Goal: Communication & Community: Share content

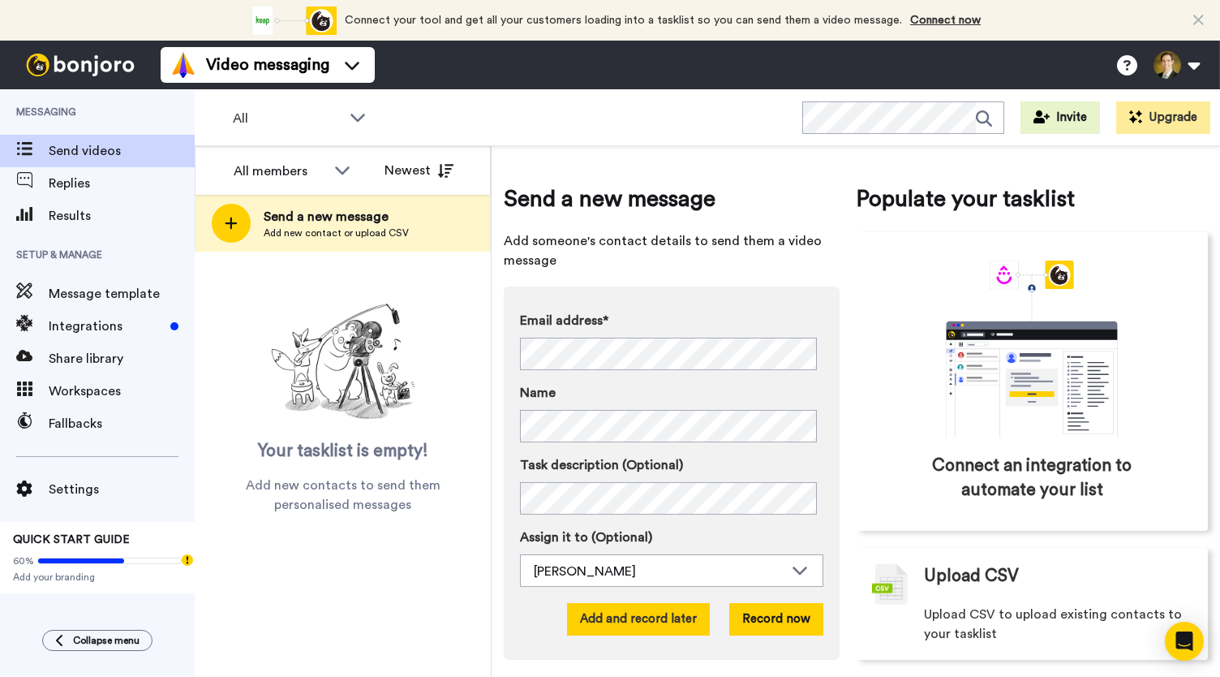
click at [644, 628] on button "Add and record later" at bounding box center [638, 619] width 143 height 32
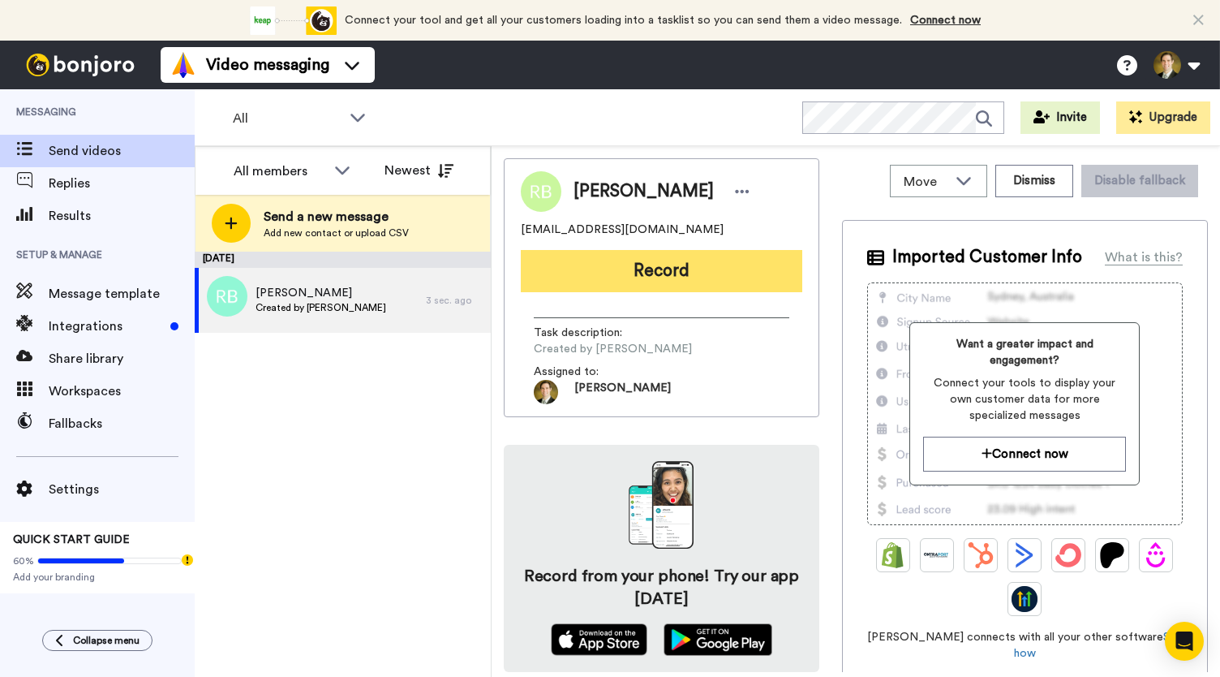
click at [678, 270] on button "Record" at bounding box center [662, 271] width 282 height 42
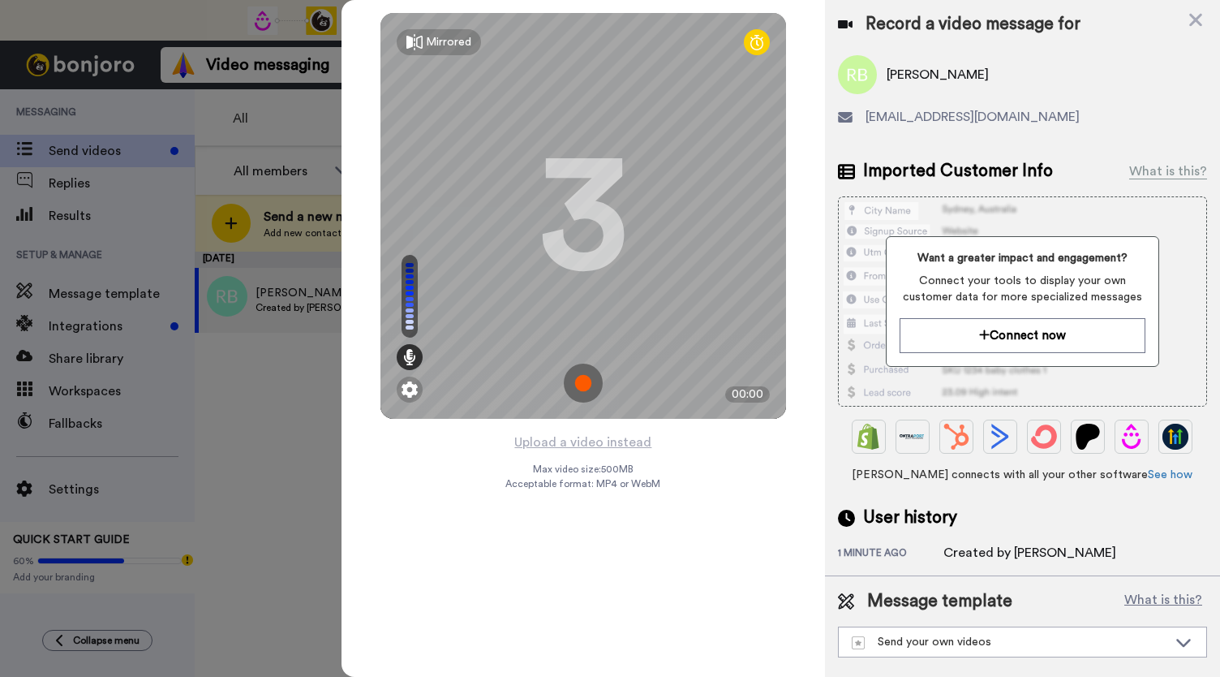
click at [584, 385] on img at bounding box center [583, 382] width 39 height 39
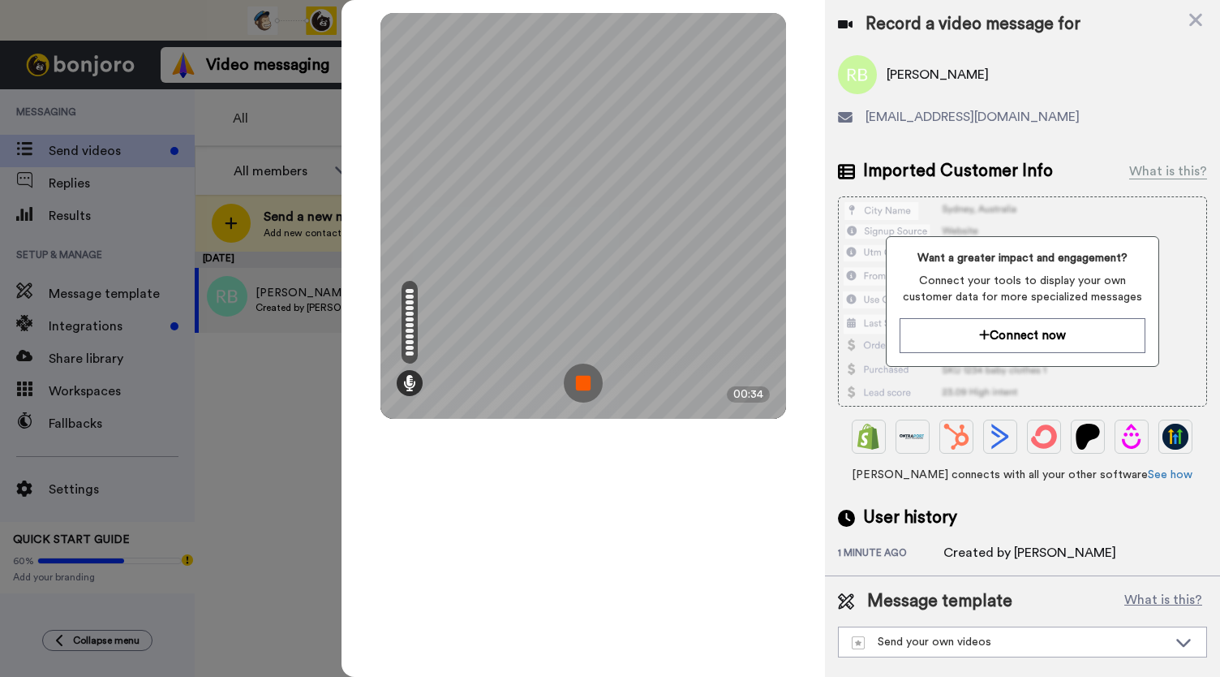
click at [584, 385] on img at bounding box center [583, 382] width 39 height 39
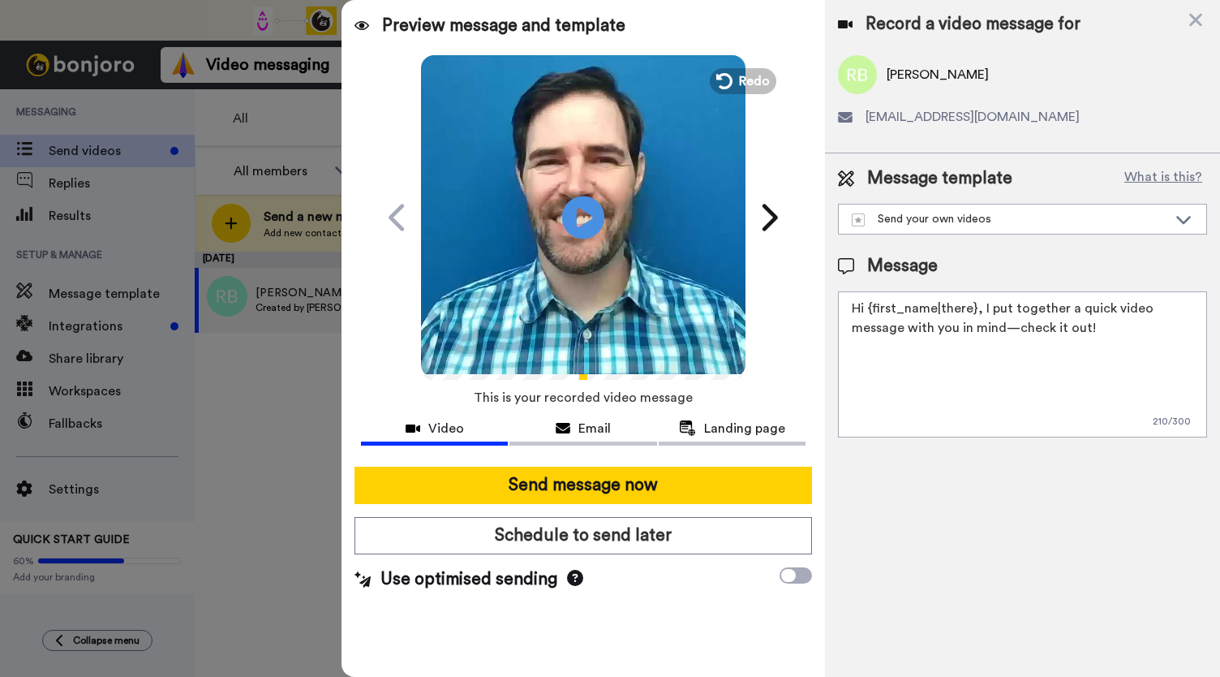
click at [590, 223] on icon at bounding box center [583, 217] width 43 height 43
click at [587, 424] on span "Email" at bounding box center [594, 428] width 32 height 19
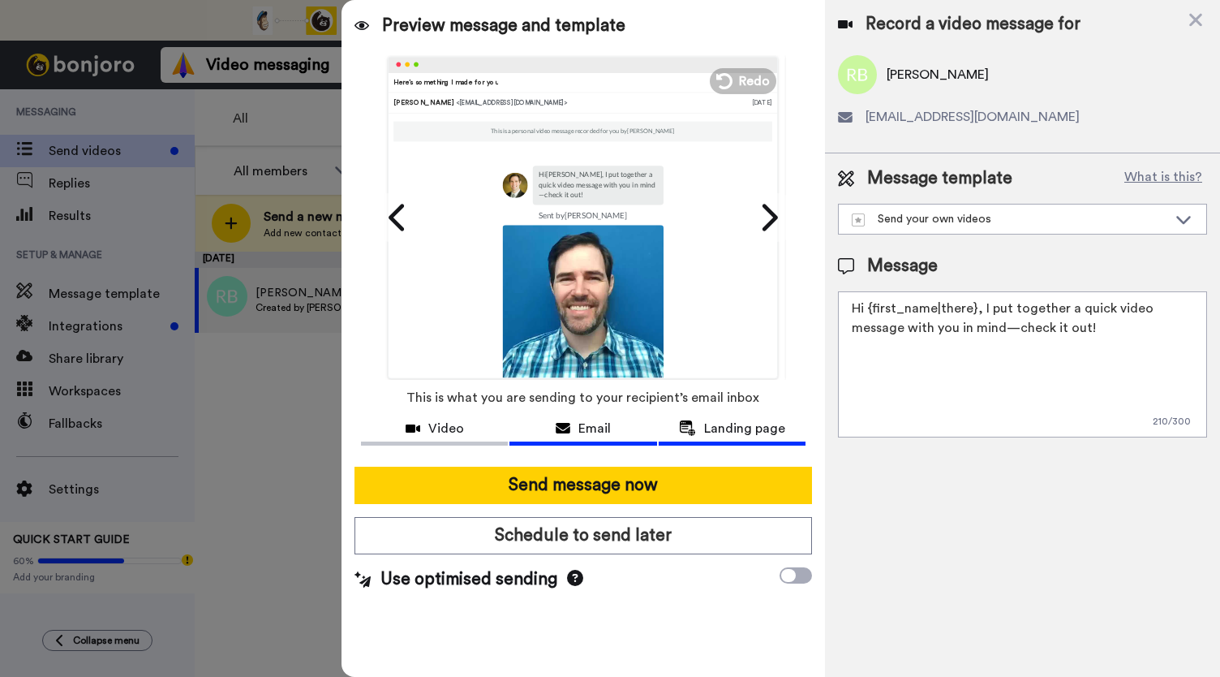
click at [754, 423] on span "Landing page" at bounding box center [744, 428] width 81 height 19
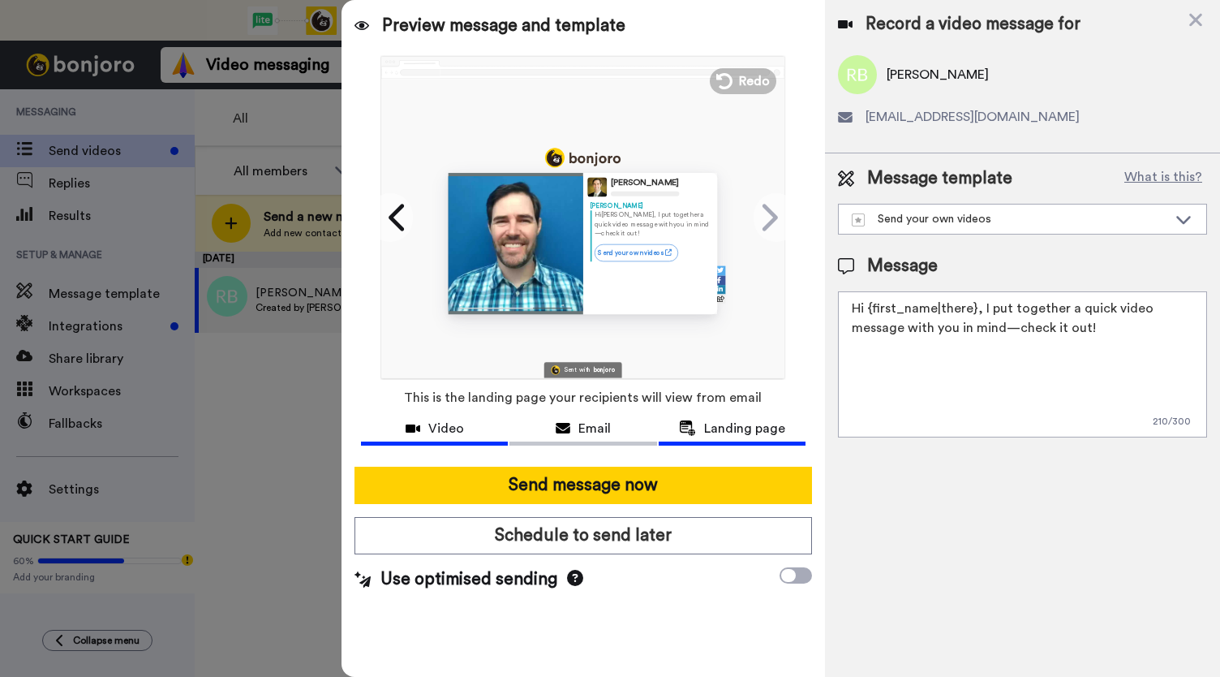
click at [433, 421] on span "Video" at bounding box center [446, 428] width 36 height 19
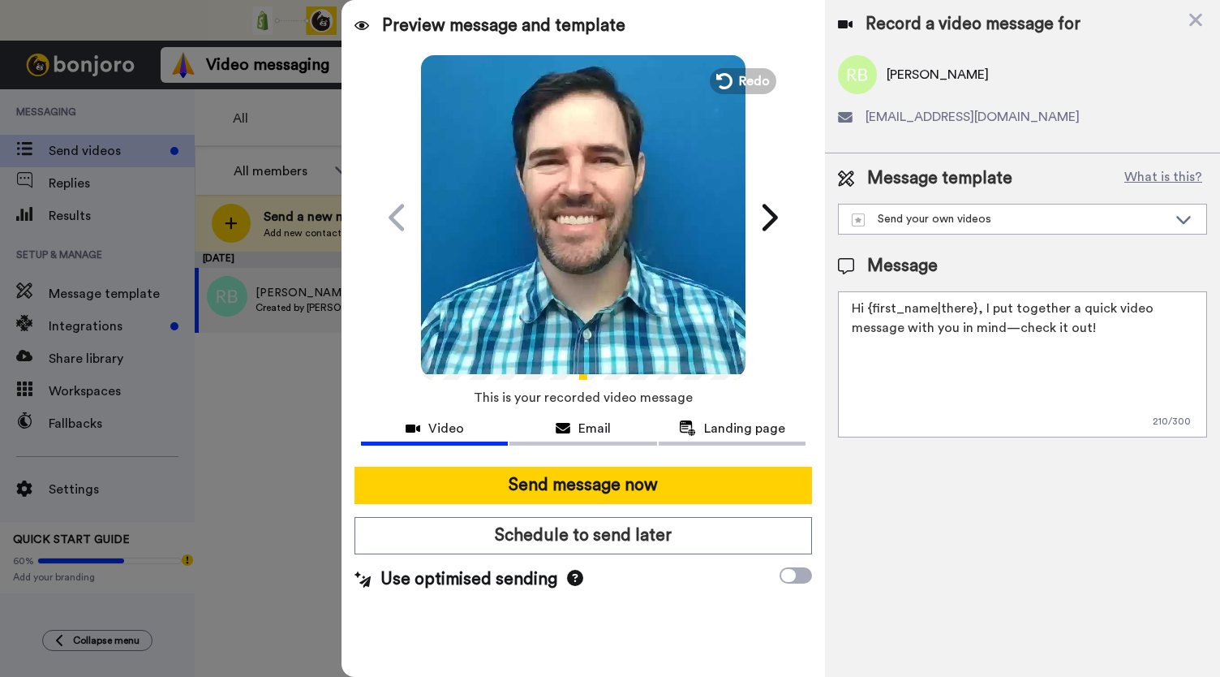
click at [598, 288] on video at bounding box center [583, 215] width 325 height 325
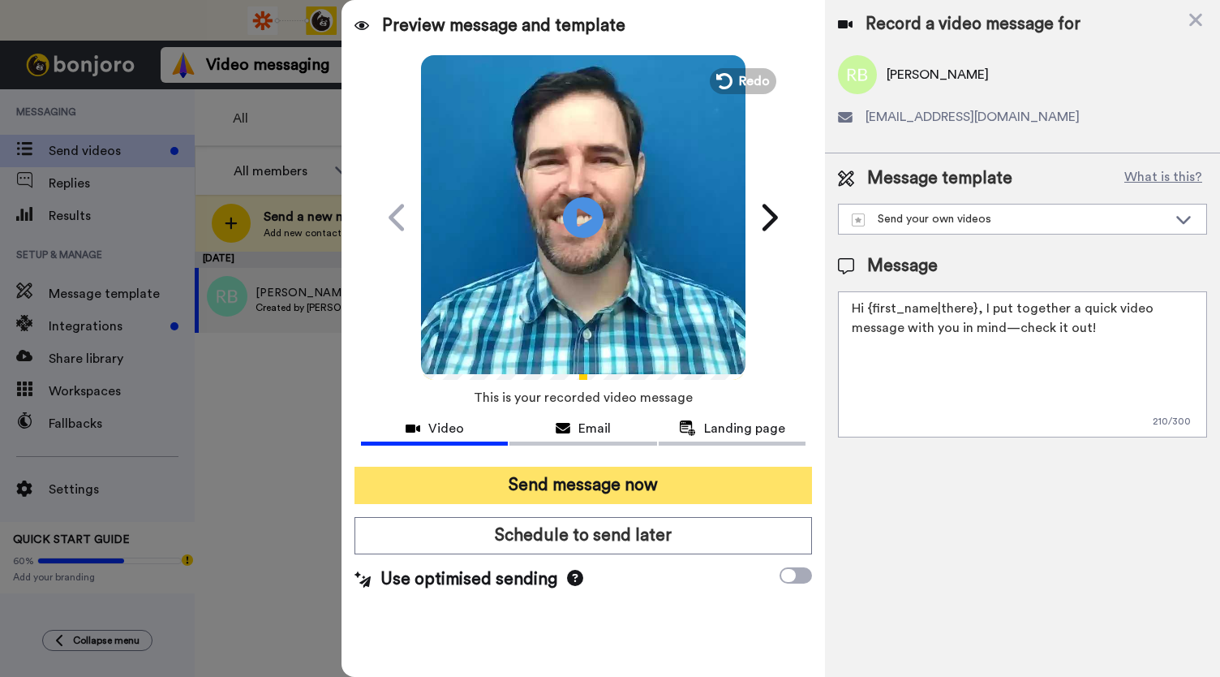
click at [570, 482] on button "Send message now" at bounding box center [584, 484] width 458 height 37
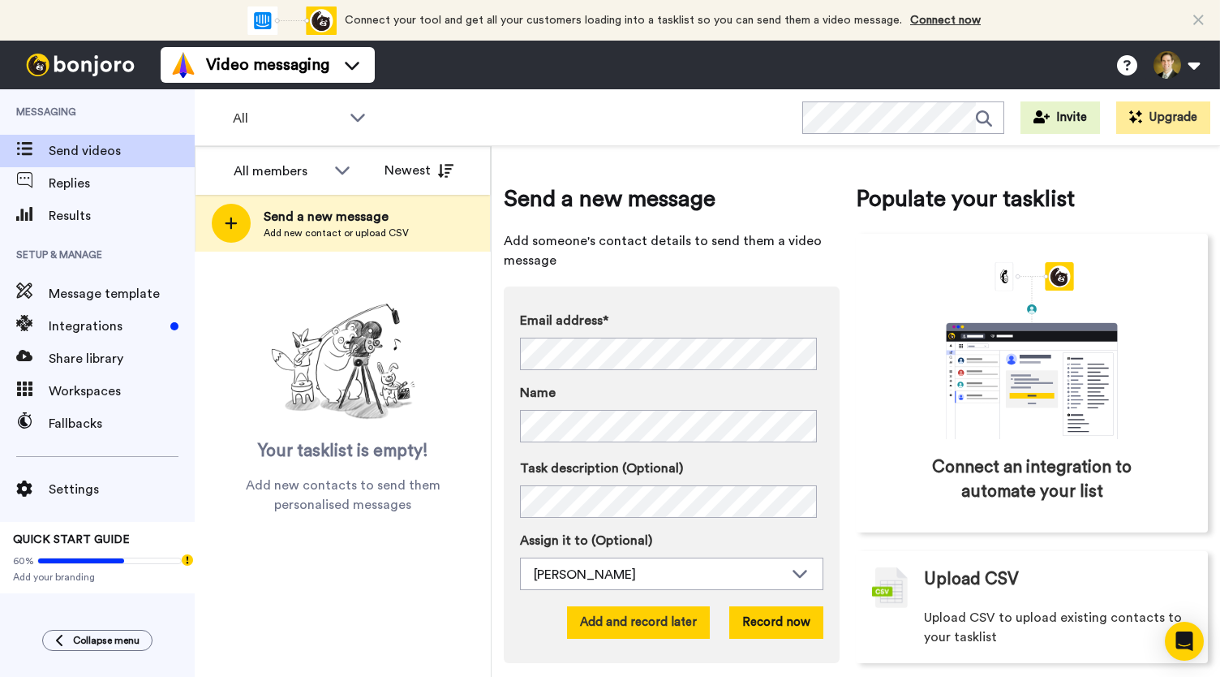
click at [620, 620] on button "Add and record later" at bounding box center [638, 622] width 143 height 32
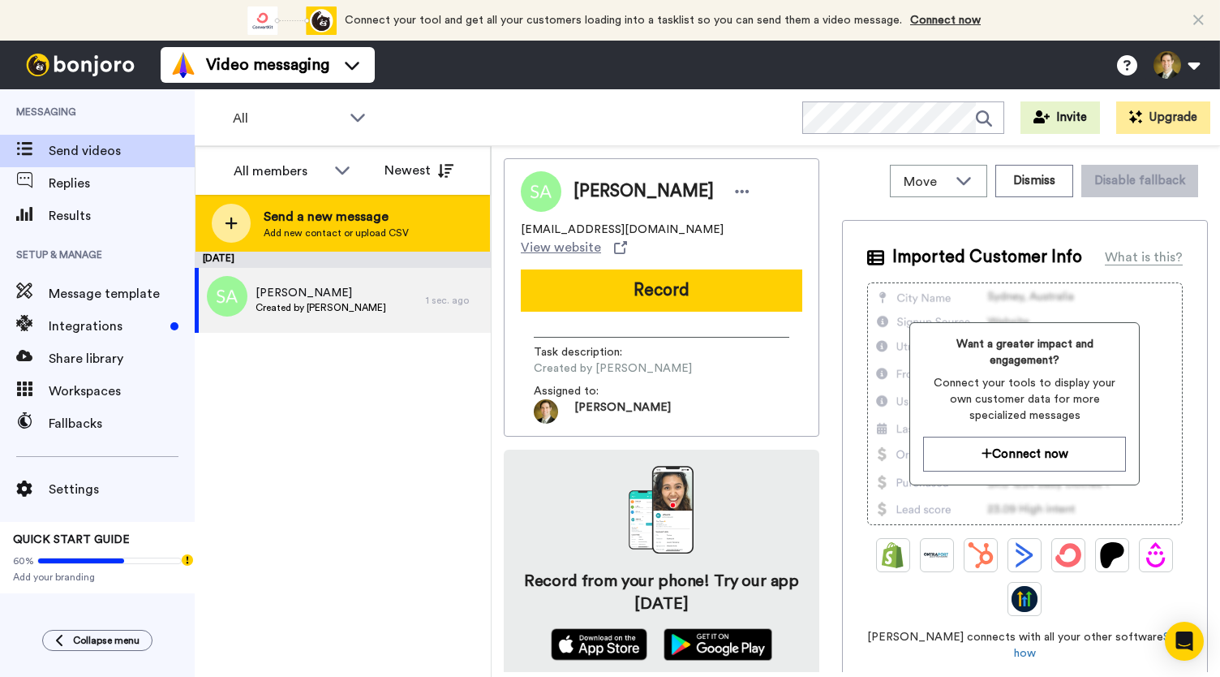
click at [226, 228] on icon at bounding box center [231, 223] width 13 height 15
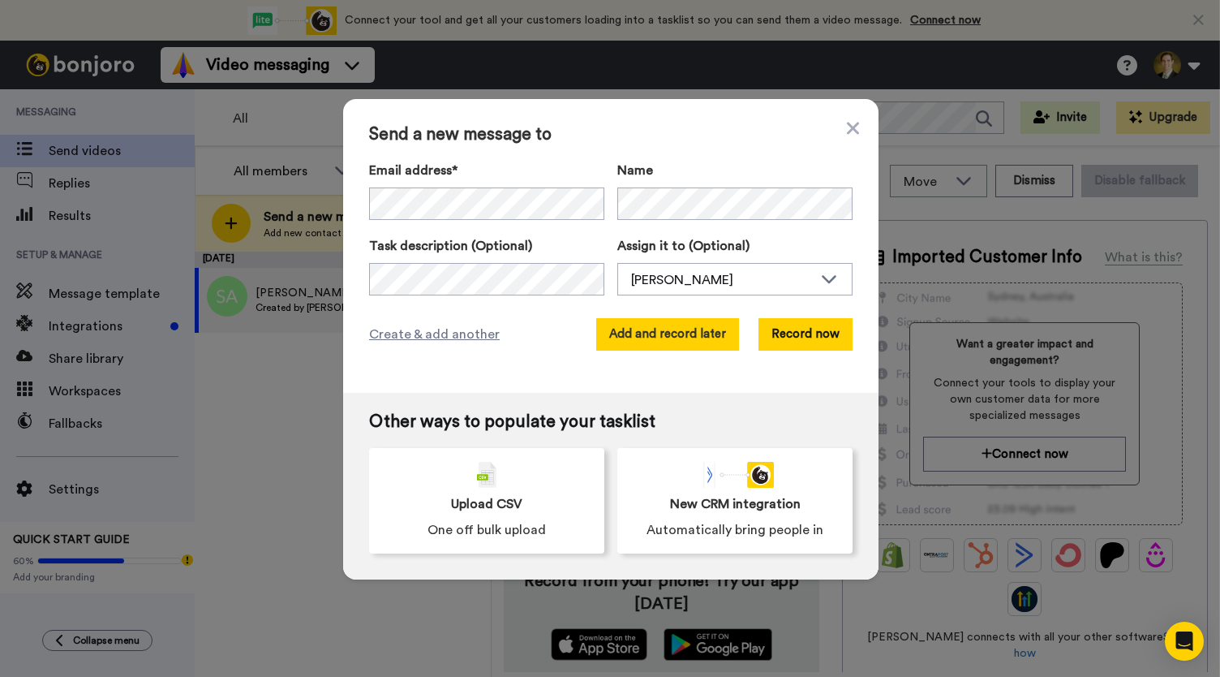
click at [678, 336] on button "Add and record later" at bounding box center [667, 334] width 143 height 32
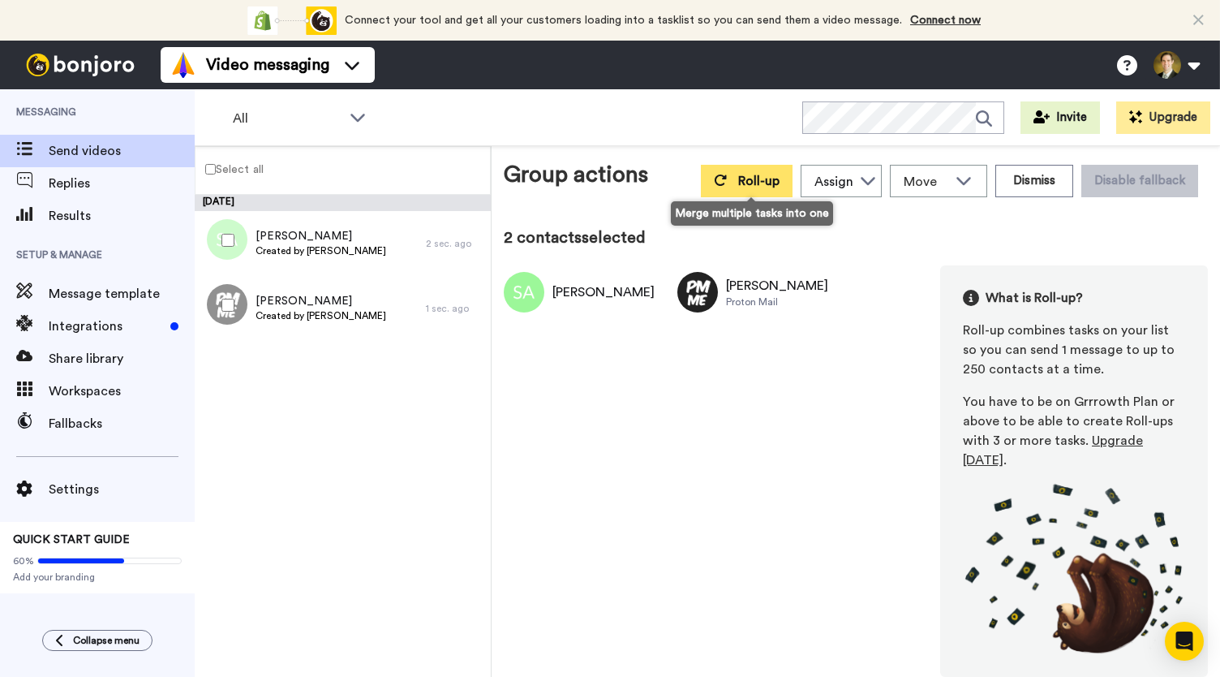
click at [752, 171] on button "Roll-up" at bounding box center [747, 181] width 92 height 32
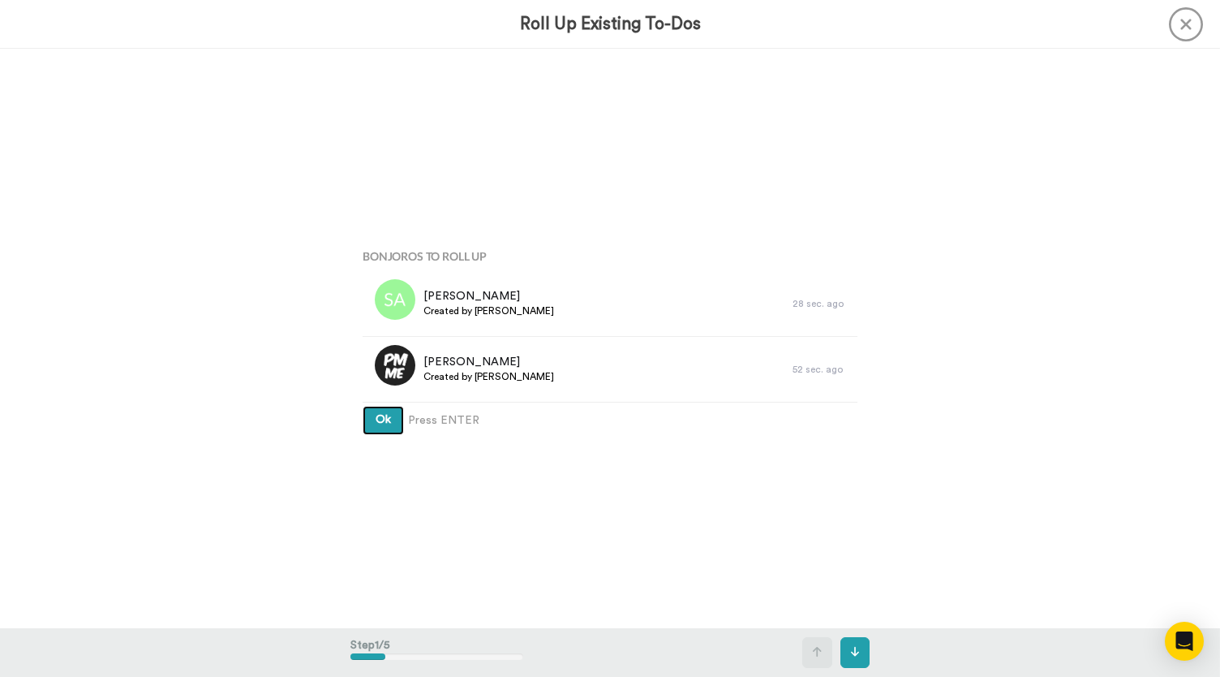
click at [381, 421] on span "Ok" at bounding box center [383, 419] width 15 height 11
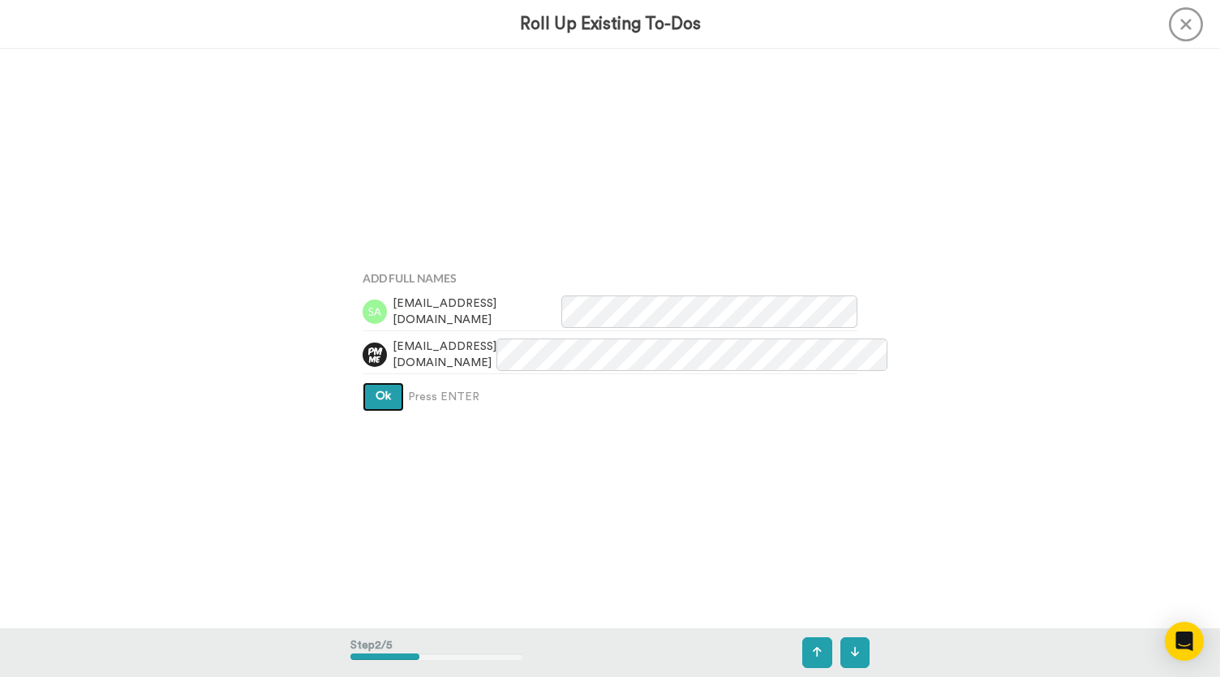
click at [376, 398] on span "Ok" at bounding box center [383, 395] width 15 height 11
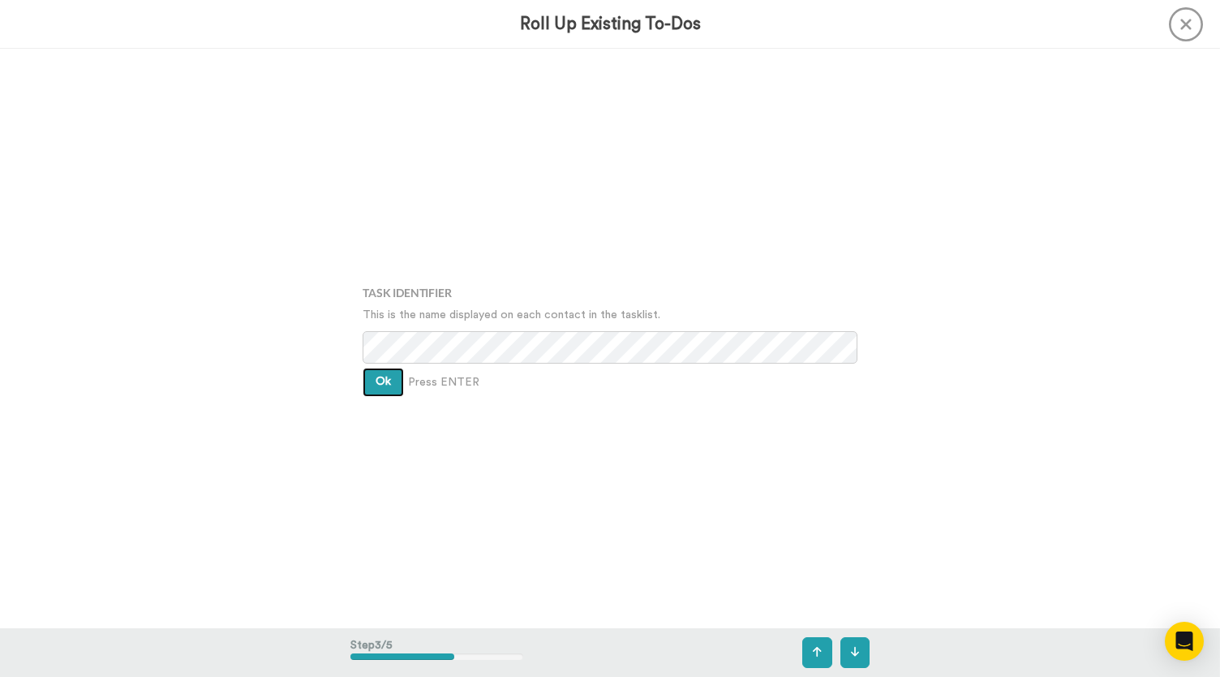
click at [376, 387] on span "Ok" at bounding box center [383, 381] width 15 height 11
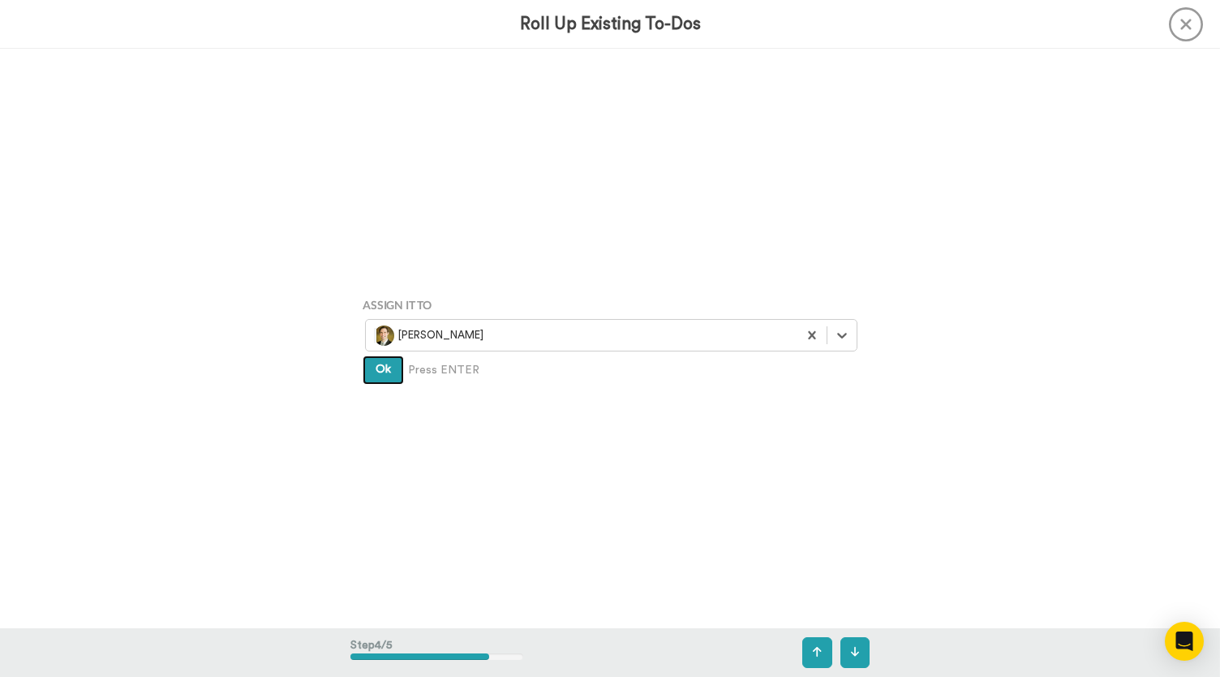
click at [376, 383] on button "Ok" at bounding box center [383, 369] width 41 height 29
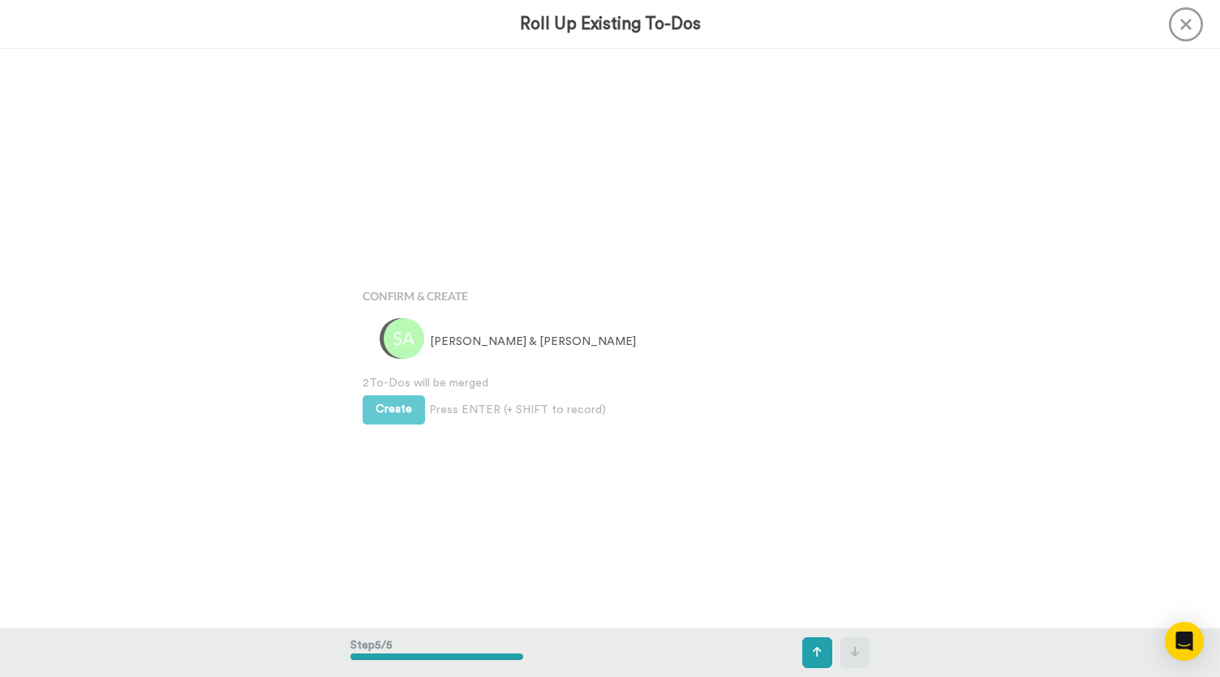
scroll to position [2317, 0]
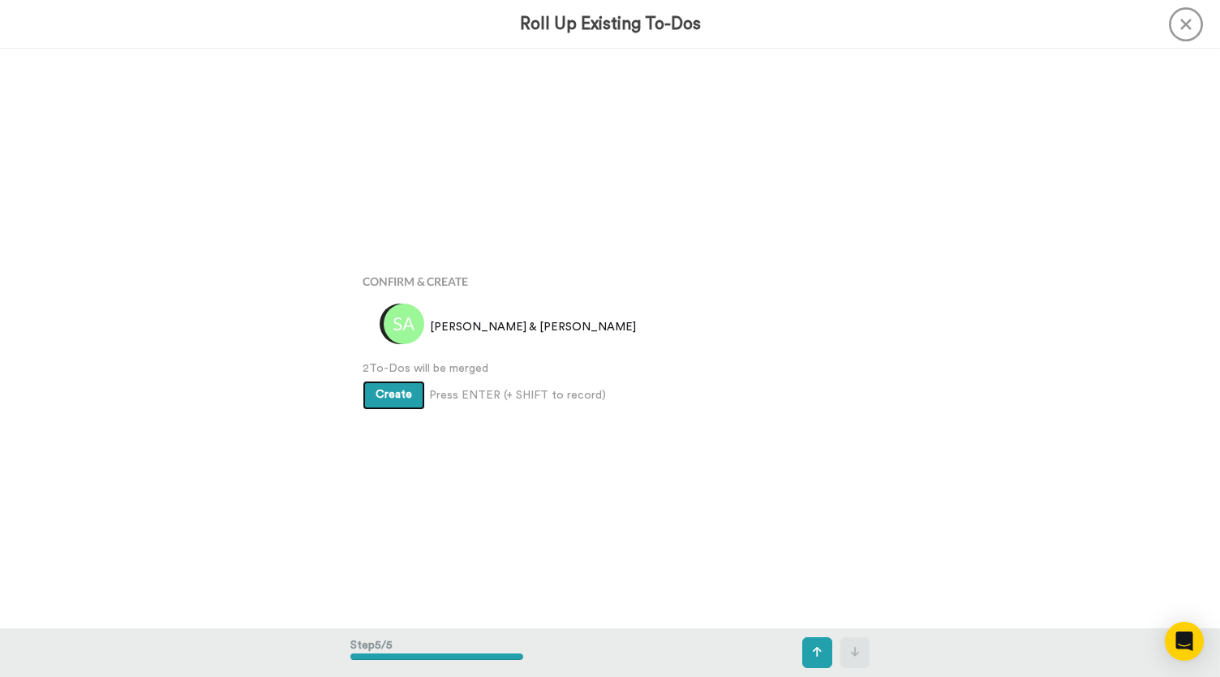
click at [371, 387] on button "Create" at bounding box center [394, 394] width 62 height 29
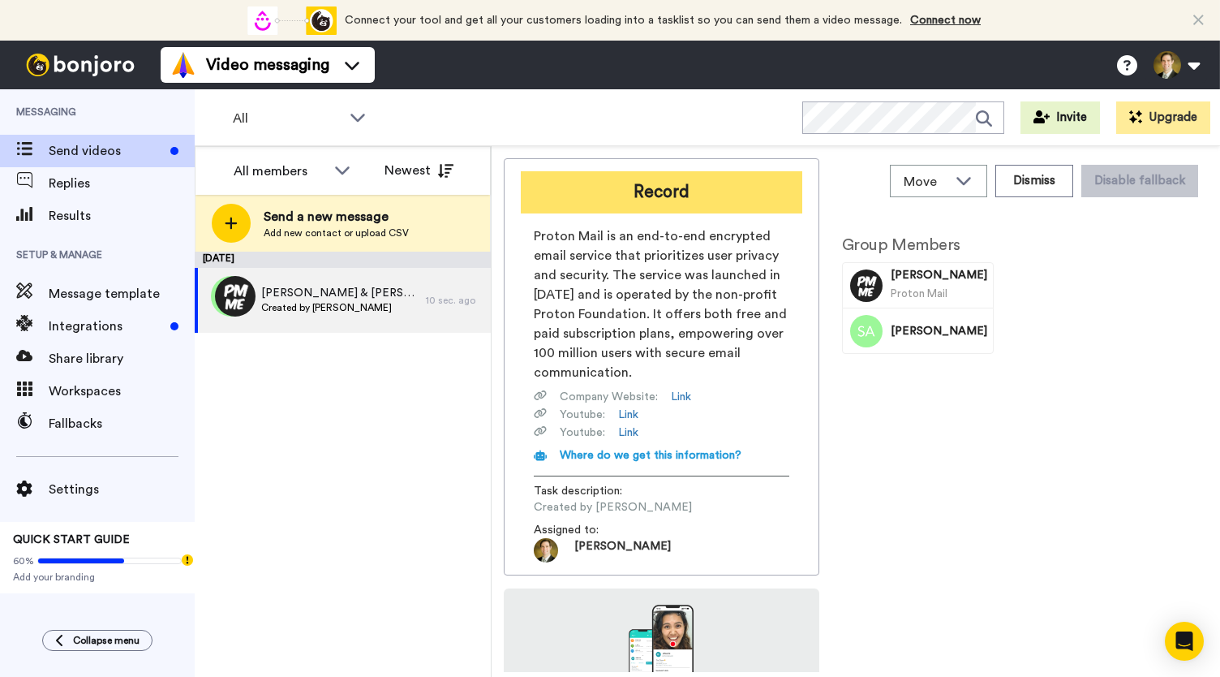
click at [668, 198] on button "Record" at bounding box center [662, 192] width 282 height 42
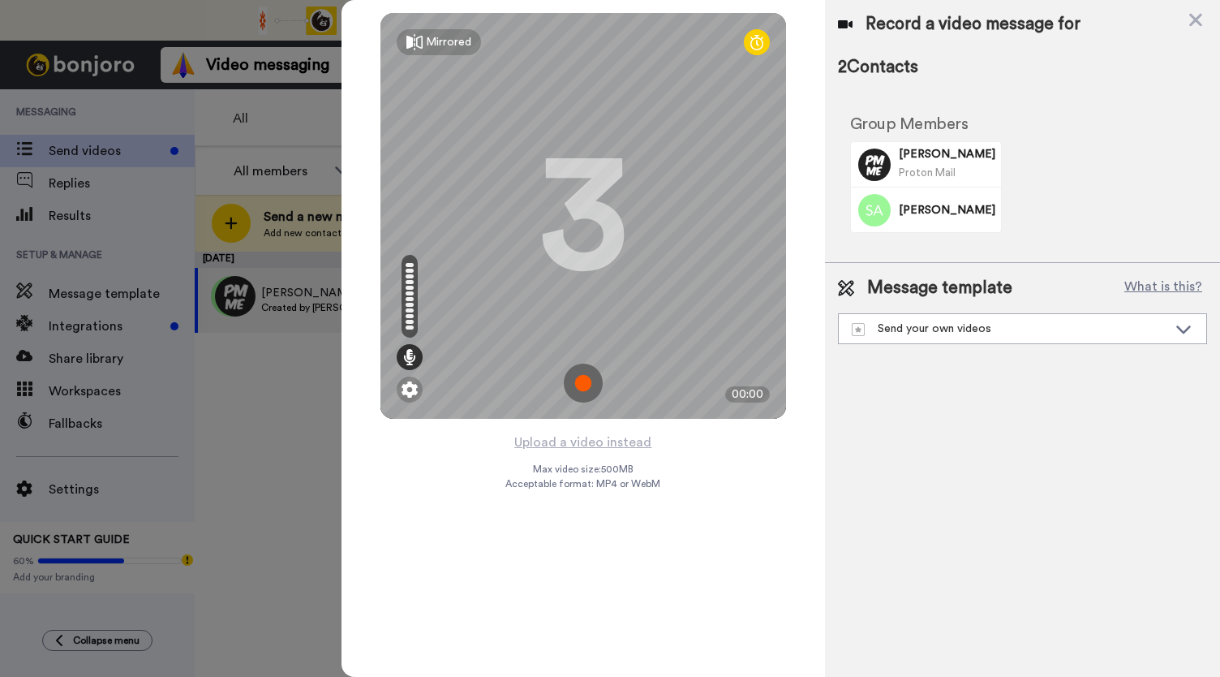
click at [588, 378] on img at bounding box center [583, 382] width 39 height 39
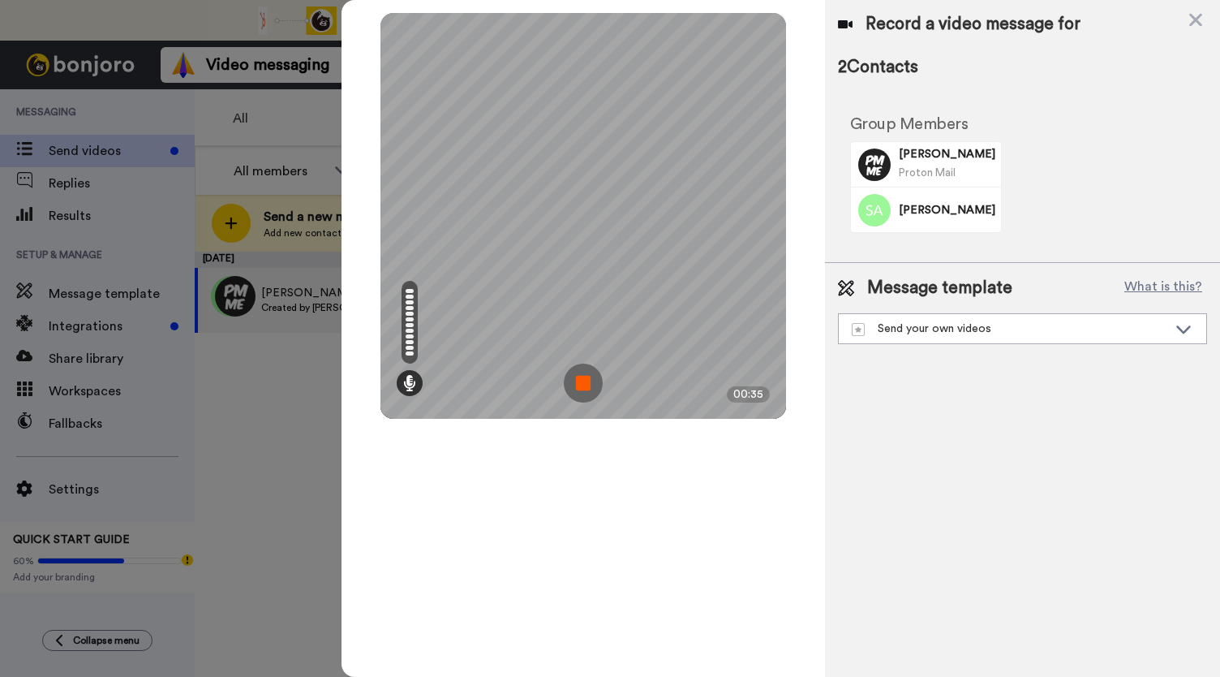
click at [588, 378] on img at bounding box center [583, 382] width 39 height 39
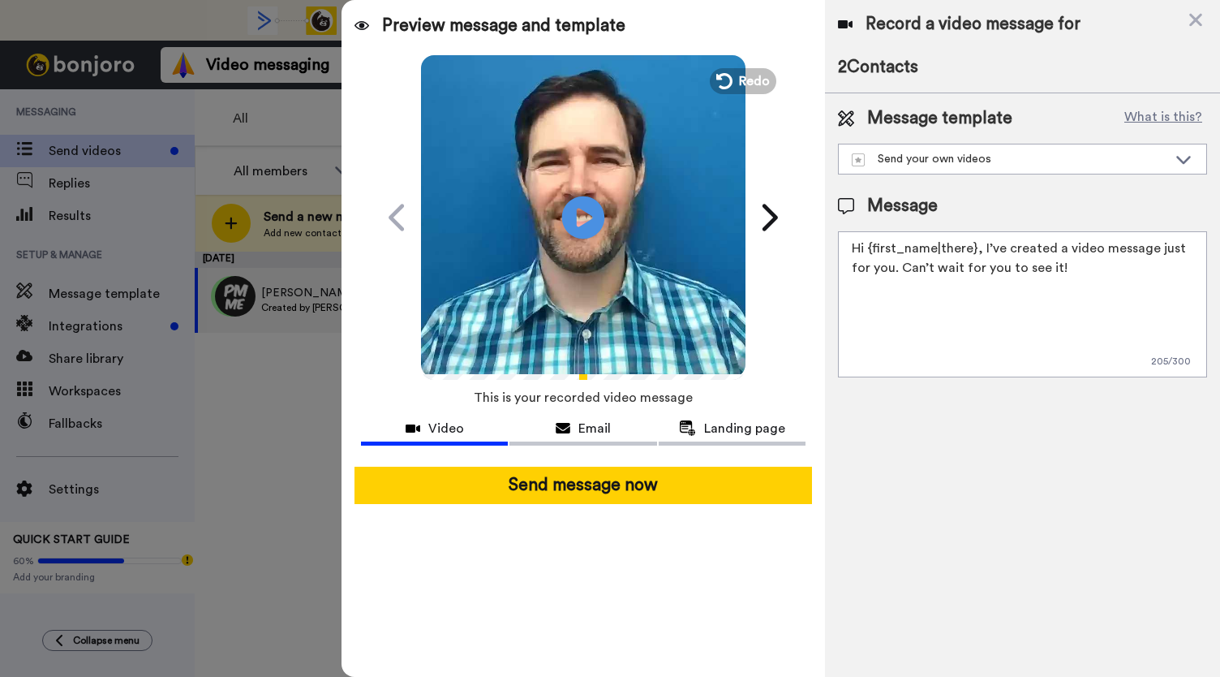
click at [589, 221] on icon at bounding box center [583, 217] width 43 height 43
click at [570, 429] on div "Email" at bounding box center [582, 428] width 147 height 19
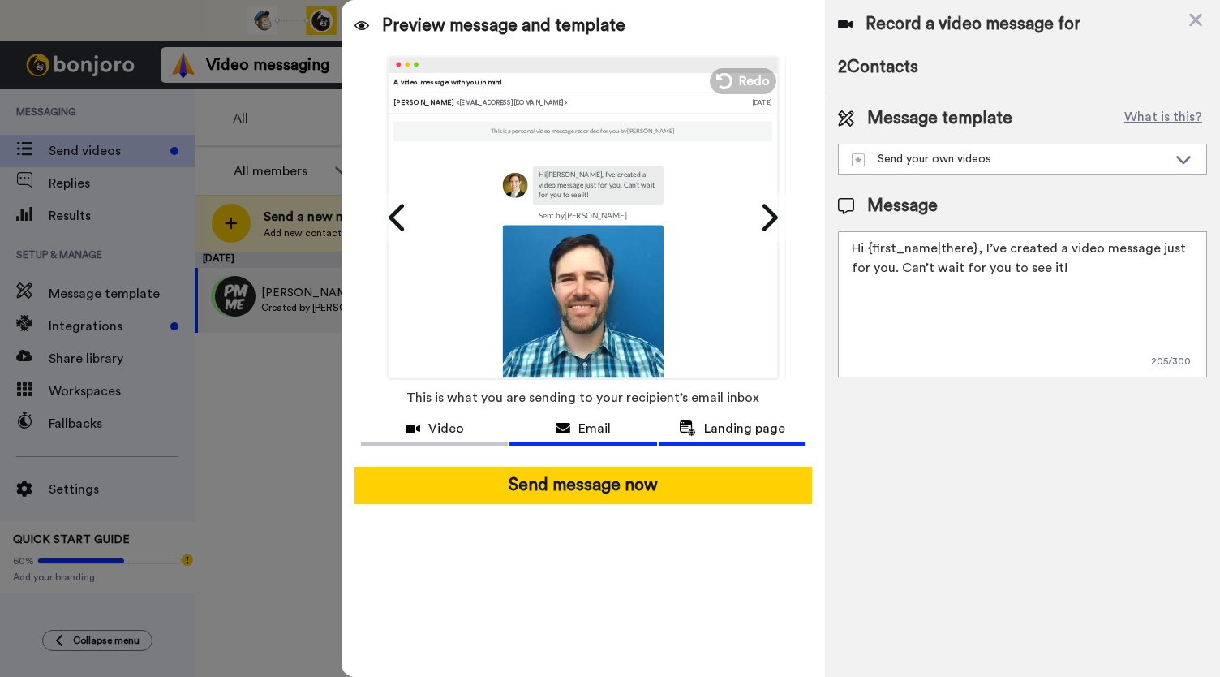
click at [729, 426] on span "Landing page" at bounding box center [744, 428] width 81 height 19
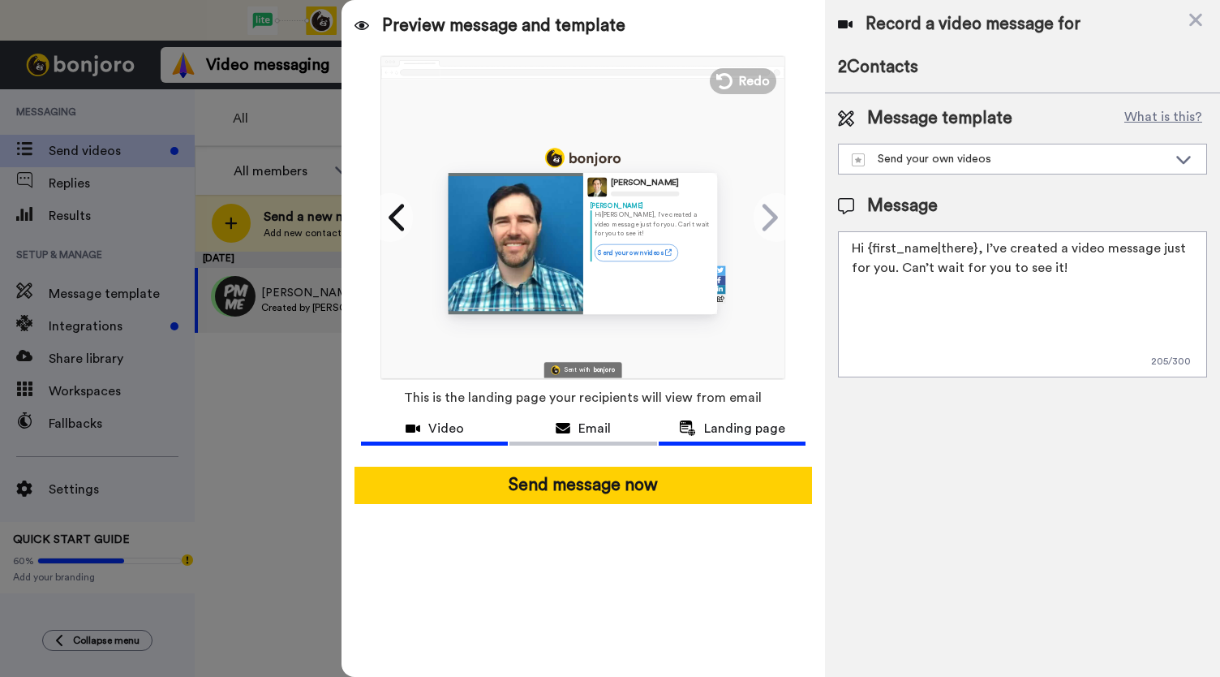
click at [452, 428] on span "Video" at bounding box center [446, 428] width 36 height 19
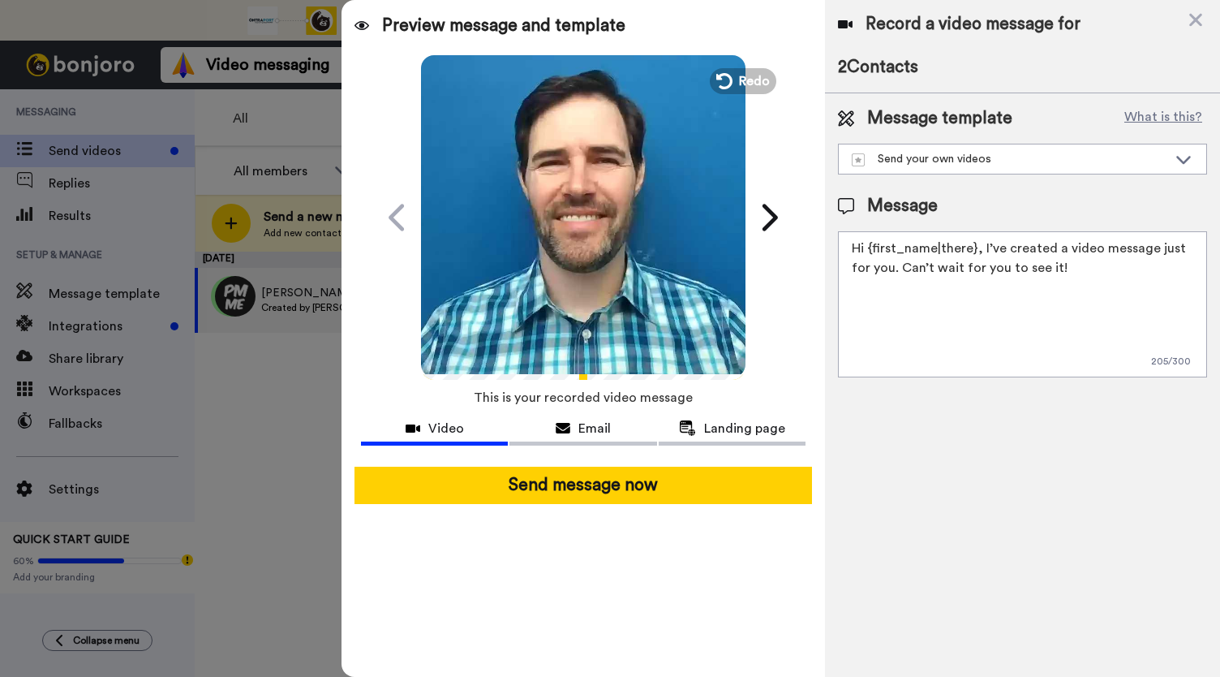
click at [600, 264] on video at bounding box center [583, 215] width 325 height 325
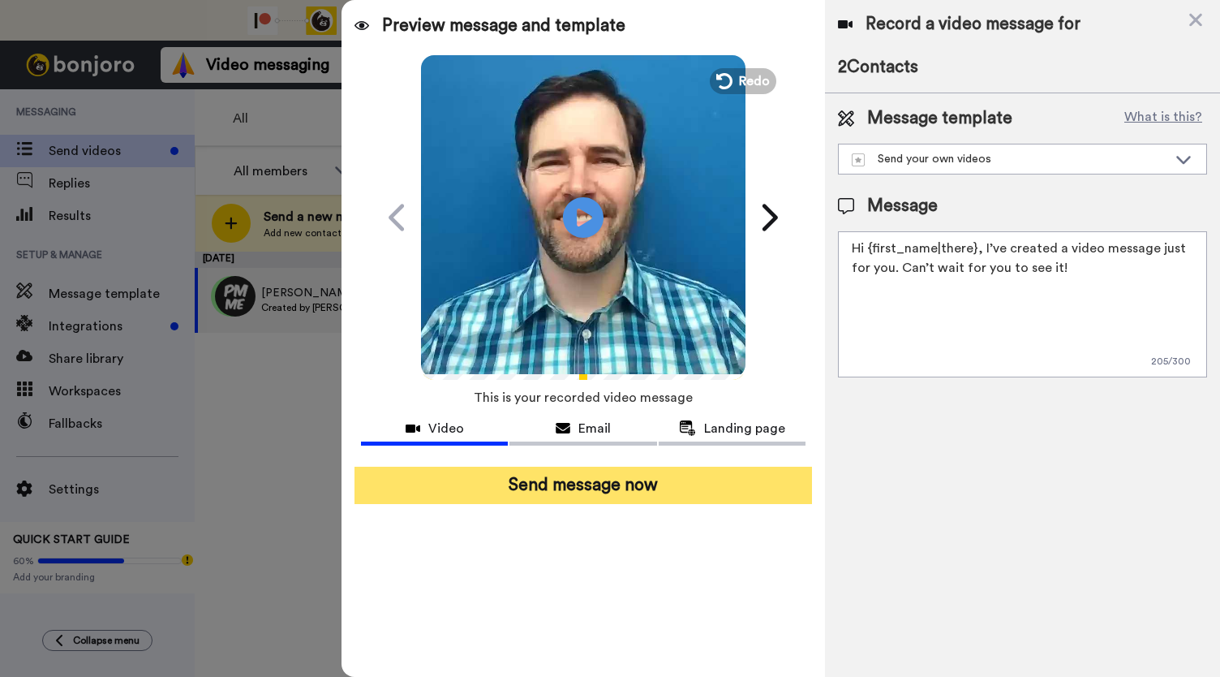
click at [571, 483] on button "Send message now" at bounding box center [584, 484] width 458 height 37
